Goal: Transaction & Acquisition: Purchase product/service

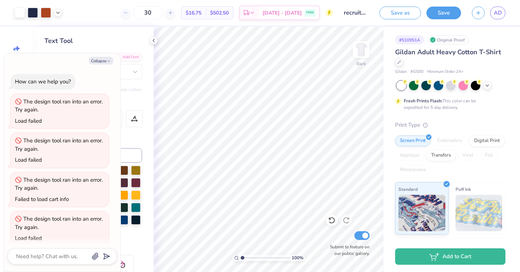
scroll to position [198, 0]
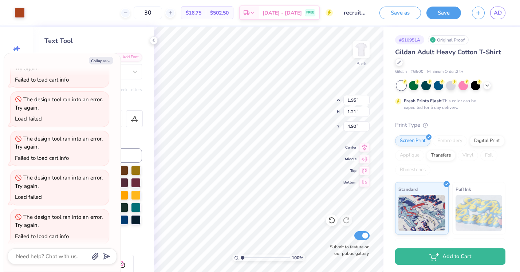
click at [146, 166] on div "Personalized Names Personalized Numbers Text Tool Add Font Font Whitenice Switc…" at bounding box center [93, 149] width 121 height 245
click at [104, 60] on button "Collapse" at bounding box center [101, 61] width 24 height 8
type textarea "x"
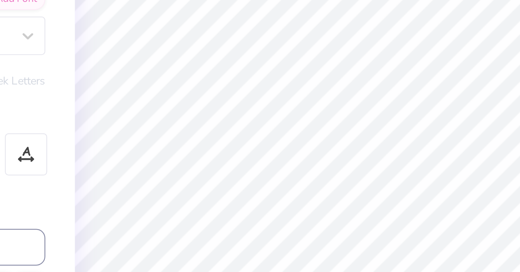
type input "2.00"
type input "1.31"
type input "4.59"
type input "0.93"
type input "0.54"
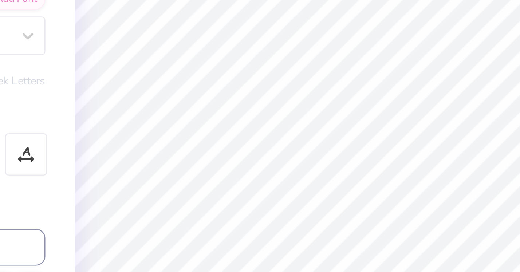
type input "5.54"
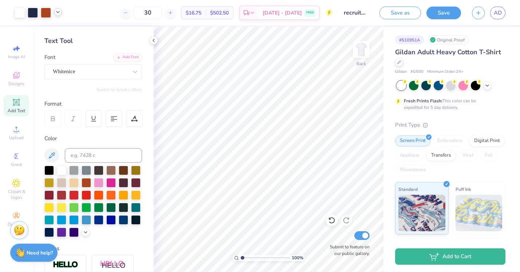
click at [57, 9] on icon at bounding box center [58, 12] width 6 height 6
click at [60, 13] on icon at bounding box center [58, 12] width 6 height 6
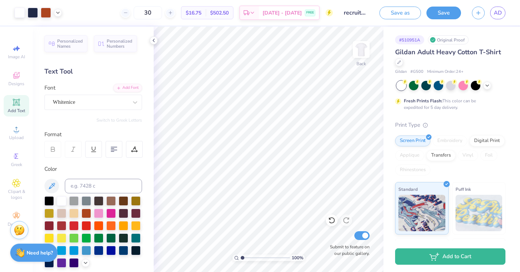
scroll to position [0, 0]
click at [58, 13] on polyline at bounding box center [57, 11] width 3 height 1
click at [58, 33] on div at bounding box center [58, 30] width 10 height 10
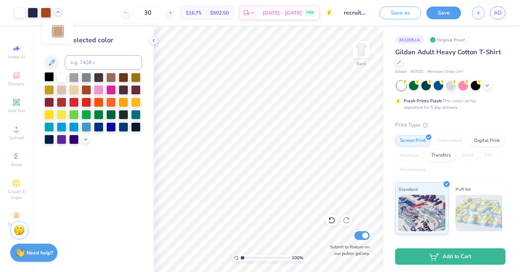
click at [49, 77] on div at bounding box center [48, 76] width 9 height 9
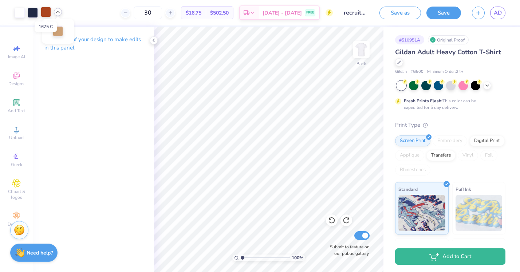
click at [45, 11] on div at bounding box center [46, 12] width 10 height 10
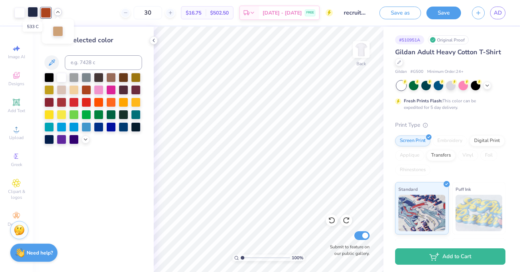
click at [32, 8] on div at bounding box center [33, 12] width 10 height 10
click at [20, 13] on div at bounding box center [20, 12] width 10 height 10
click at [19, 12] on div at bounding box center [20, 13] width 10 height 10
click at [85, 139] on icon at bounding box center [86, 139] width 6 height 6
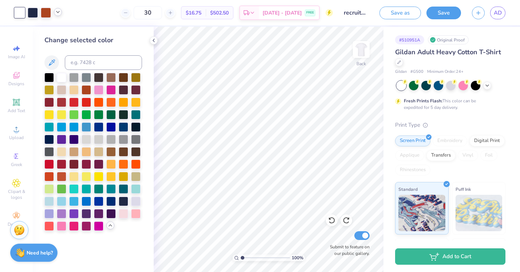
click at [55, 9] on div at bounding box center [58, 12] width 8 height 8
click at [59, 33] on div at bounding box center [58, 31] width 10 height 10
click at [17, 14] on div at bounding box center [20, 12] width 10 height 10
click at [61, 30] on div at bounding box center [58, 31] width 10 height 10
click at [75, 150] on div at bounding box center [73, 150] width 9 height 9
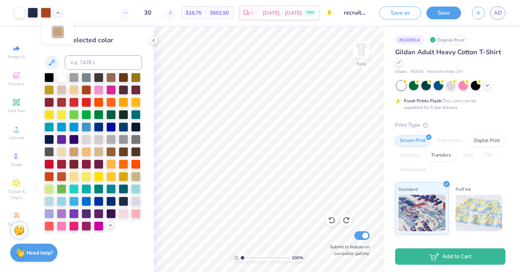
click at [110, 48] on div "Change selected color" at bounding box center [93, 132] width 98 height 195
click at [17, 14] on div at bounding box center [20, 12] width 10 height 10
click at [74, 152] on div at bounding box center [73, 150] width 9 height 9
click at [64, 76] on div at bounding box center [61, 76] width 9 height 9
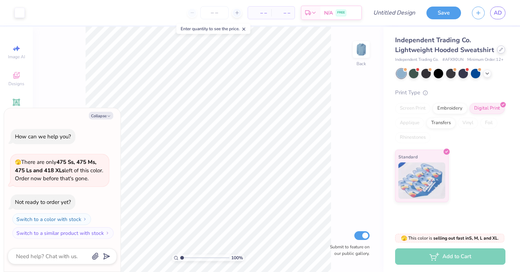
click at [499, 52] on div at bounding box center [501, 49] width 8 height 8
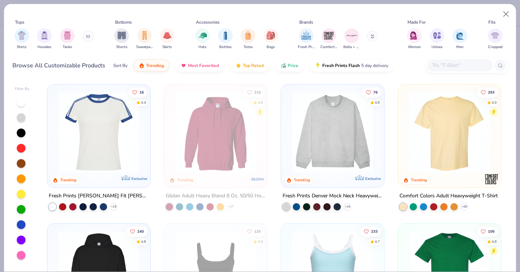
click at [432, 138] on img at bounding box center [449, 132] width 88 height 81
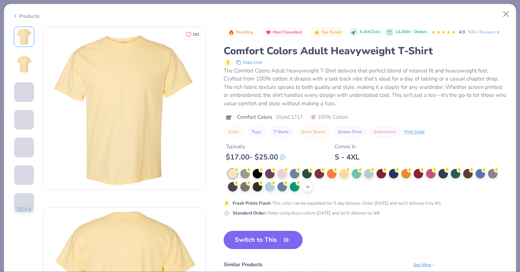
click at [310, 184] on icon at bounding box center [308, 187] width 6 height 6
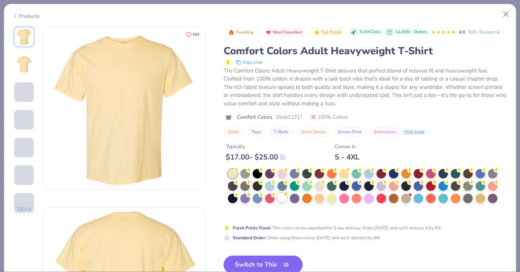
click at [281, 198] on div at bounding box center [281, 197] width 9 height 9
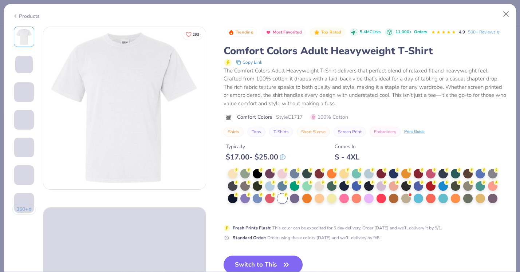
click at [279, 258] on button "Switch to This" at bounding box center [262, 264] width 79 height 18
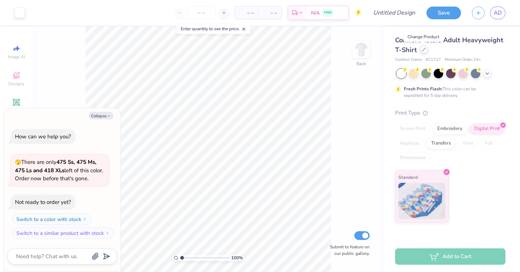
click at [422, 49] on icon at bounding box center [424, 50] width 4 height 4
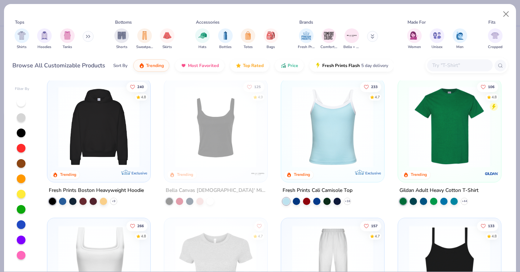
scroll to position [145, 0]
click at [436, 143] on img at bounding box center [449, 126] width 88 height 81
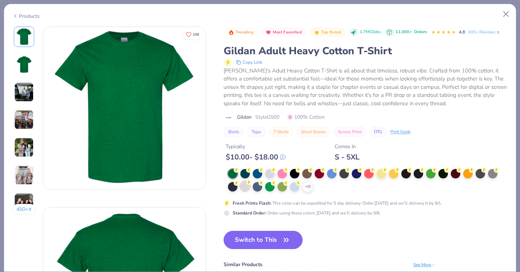
click at [245, 188] on div at bounding box center [244, 185] width 9 height 9
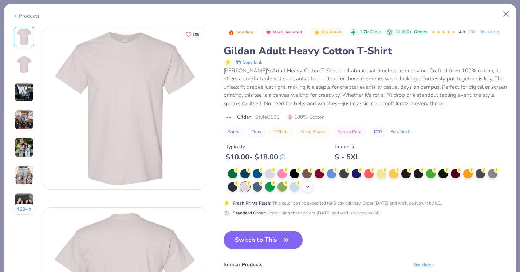
click at [311, 190] on div "+ 22" at bounding box center [307, 186] width 11 height 11
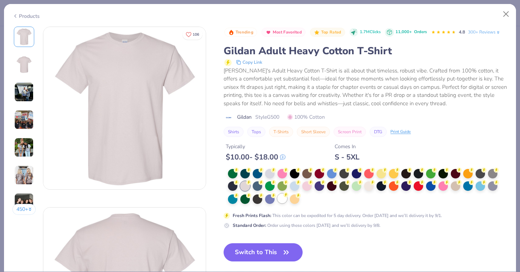
click at [282, 197] on div at bounding box center [281, 198] width 9 height 9
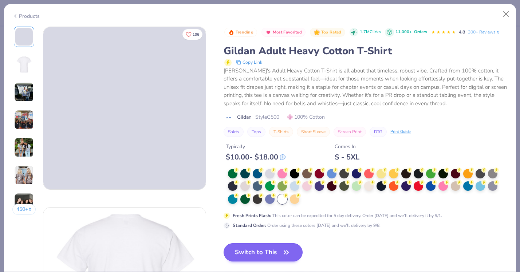
click at [277, 254] on button "Switch to This" at bounding box center [262, 252] width 79 height 18
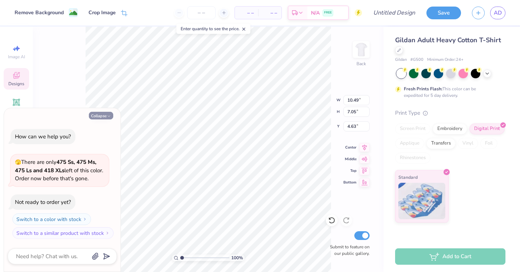
click at [107, 115] on icon "button" at bounding box center [109, 116] width 4 height 4
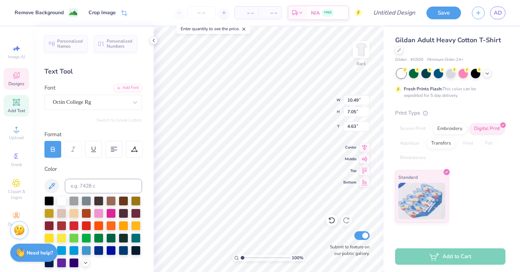
type textarea "x"
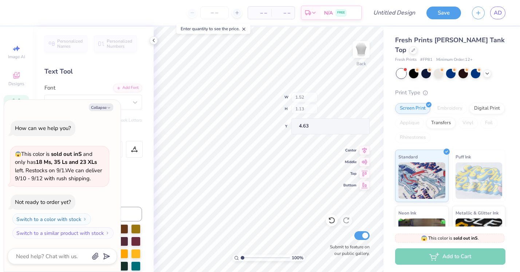
type textarea "x"
type input "2.67"
type input "1.27"
type input "3.74"
click at [112, 108] on button "Collapse" at bounding box center [101, 107] width 24 height 8
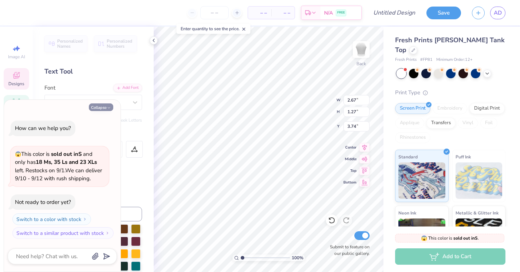
type textarea "x"
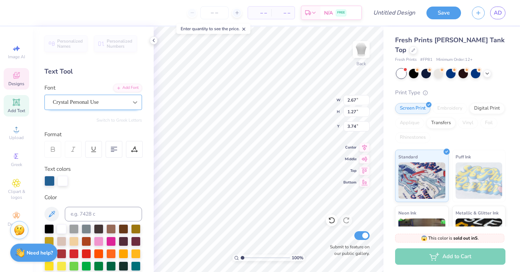
type textarea "Theta"
type input "1.52"
type input "1.13"
type input "4.63"
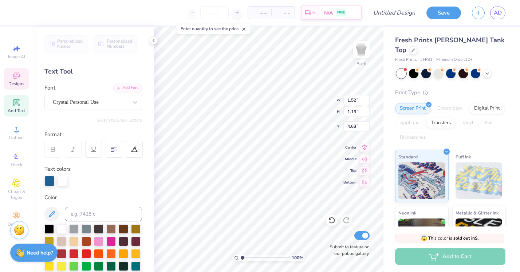
type textarea "x"
